Goal: Check status: Check status

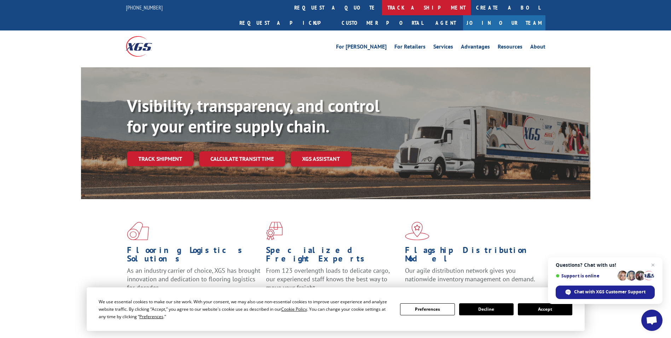
click at [382, 11] on link "track a shipment" at bounding box center [426, 7] width 89 height 15
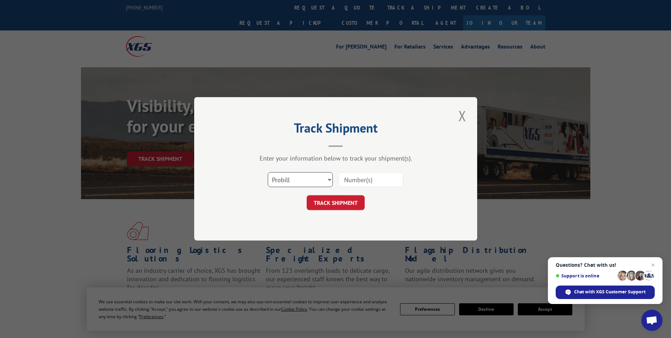
click at [290, 182] on select "Select category... Probill BOL PO" at bounding box center [300, 179] width 65 height 15
select select "po"
click at [268, 172] on select "Select category... Probill BOL PO" at bounding box center [300, 179] width 65 height 15
click at [350, 179] on input at bounding box center [370, 179] width 65 height 15
paste input "81510783"
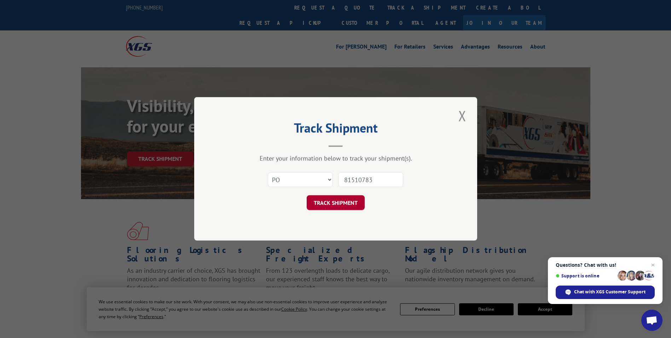
type input "81510783"
click at [346, 208] on button "TRACK SHIPMENT" at bounding box center [336, 202] width 58 height 15
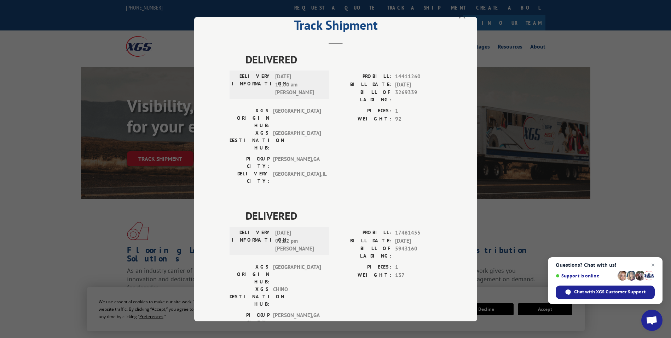
scroll to position [23, 0]
